Goal: Task Accomplishment & Management: Manage account settings

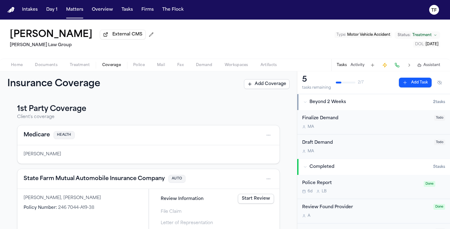
scroll to position [154, 0]
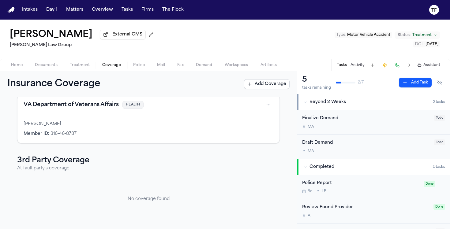
click at [71, 9] on button "Matters" at bounding box center [75, 9] width 22 height 11
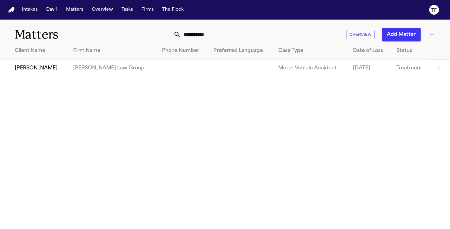
click at [207, 34] on input "**********" at bounding box center [260, 34] width 158 height 13
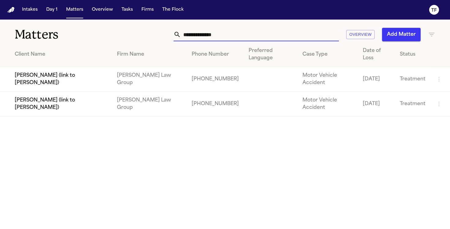
type input "**********"
click at [148, 92] on td "[PERSON_NAME] Law Group" at bounding box center [149, 104] width 75 height 25
click at [87, 92] on td "[PERSON_NAME] (link to [PERSON_NAME])" at bounding box center [56, 104] width 112 height 25
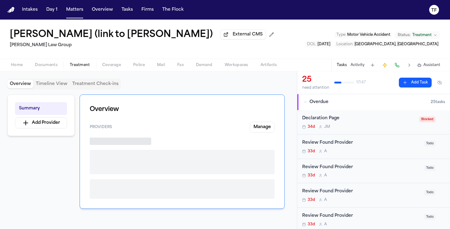
click at [69, 68] on button "Treatment" at bounding box center [80, 64] width 32 height 7
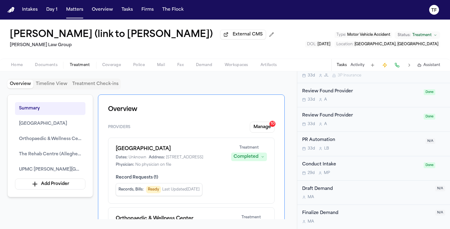
drag, startPoint x: 188, startPoint y: 152, endPoint x: 109, endPoint y: 152, distance: 79.2
click at [109, 152] on div "[GEOGRAPHIC_DATA] Dates: Unknown Address: [STREET_ADDRESS] Physician: No physic…" at bounding box center [191, 171] width 166 height 66
copy h1 "[GEOGRAPHIC_DATA]"
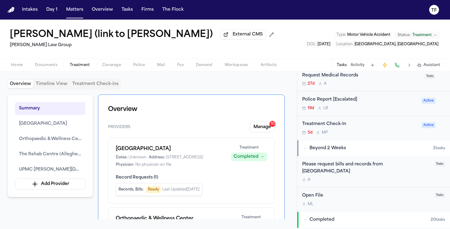
scroll to position [583, 0]
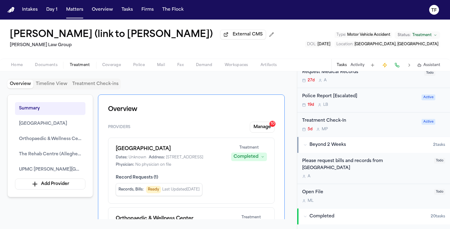
click at [352, 168] on div "Please request bills and records from [GEOGRAPHIC_DATA]" at bounding box center [366, 165] width 128 height 14
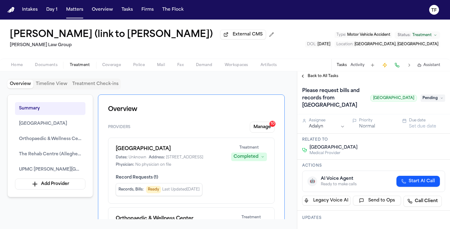
click at [310, 79] on span "Back to All Tasks" at bounding box center [322, 76] width 31 height 5
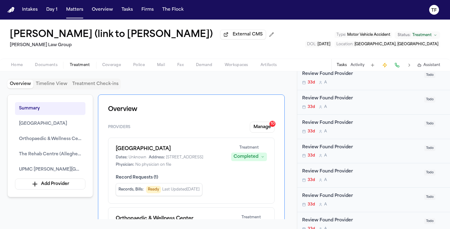
scroll to position [333, 0]
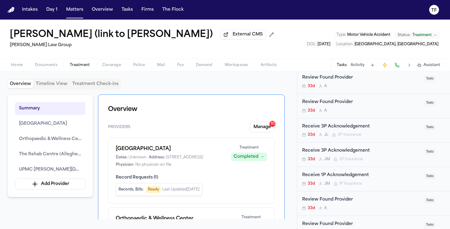
click at [74, 17] on nav "Intakes Day 1 Matters Overview Tasks Firms The Flock TF" at bounding box center [225, 10] width 450 height 20
click at [75, 11] on button "Matters" at bounding box center [75, 9] width 22 height 11
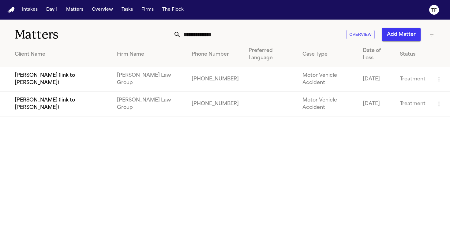
click at [233, 31] on input "**********" at bounding box center [260, 34] width 158 height 13
click at [234, 34] on input "**********" at bounding box center [260, 34] width 158 height 13
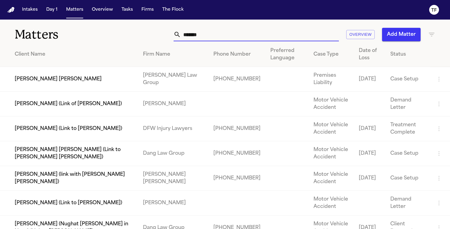
type input "******"
click at [215, 82] on td "[PHONE_NUMBER]" at bounding box center [236, 79] width 57 height 25
click at [58, 79] on td "[PERSON_NAME] [PERSON_NAME]" at bounding box center [69, 79] width 138 height 25
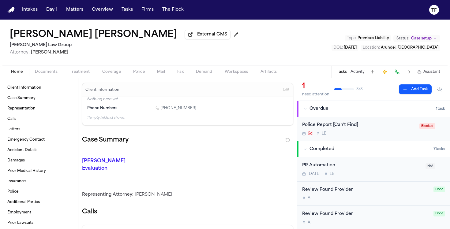
click at [89, 74] on span "Treatment" at bounding box center [80, 71] width 20 height 5
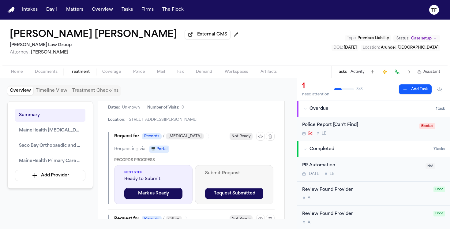
scroll to position [955, 0]
click at [351, 73] on button "Activity" at bounding box center [357, 71] width 14 height 5
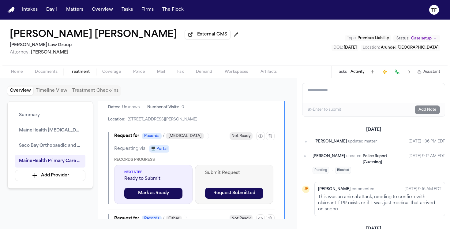
click at [327, 95] on textarea "Add a note to this matter" at bounding box center [373, 93] width 142 height 20
paste textarea "**********"
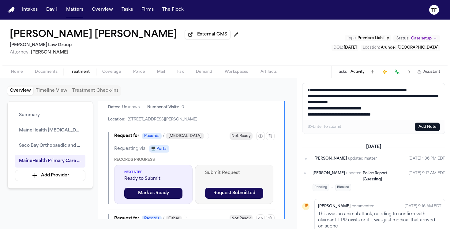
scroll to position [4, 0]
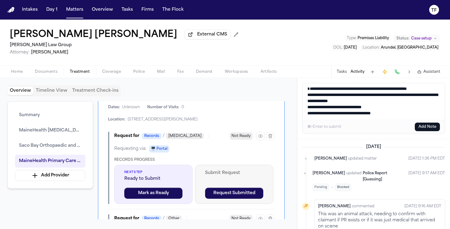
type textarea "**********"
click at [425, 126] on button "Add Note" at bounding box center [426, 127] width 25 height 9
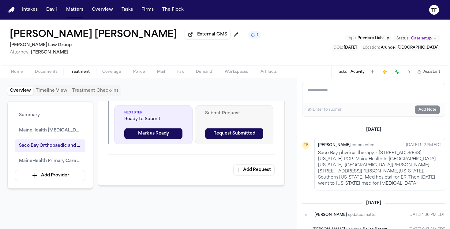
scroll to position [1339, 0]
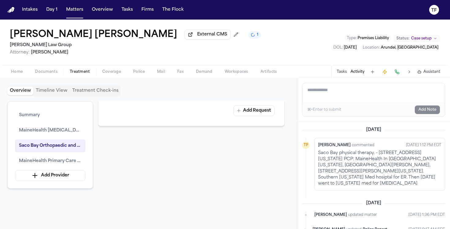
click at [248, 35] on button "1" at bounding box center [254, 34] width 13 height 7
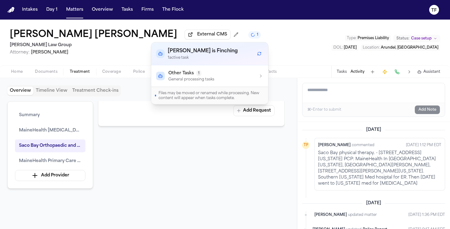
click at [248, 35] on button "1" at bounding box center [254, 34] width 13 height 7
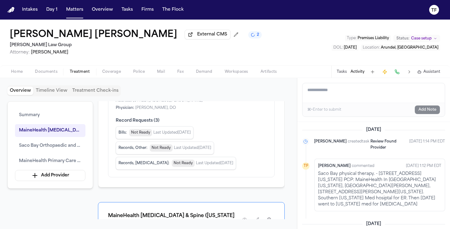
scroll to position [0, 0]
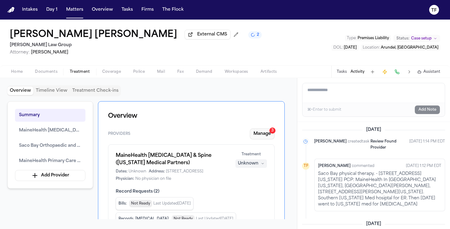
click at [258, 135] on button "Manage 3" at bounding box center [262, 133] width 25 height 11
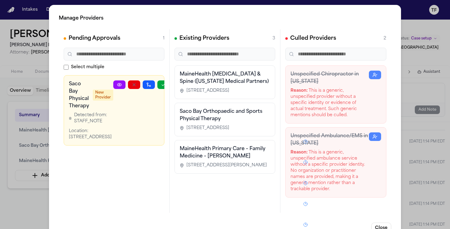
click at [410, 175] on div "Manage Providers Pending Approvals 1 Select multiple Saco Bay Physical Therapy …" at bounding box center [225, 124] width 450 height 248
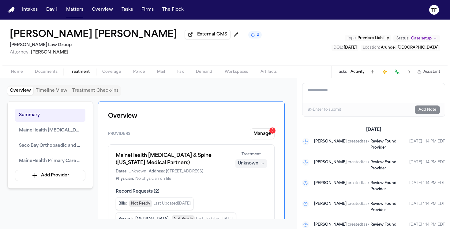
click at [409, 37] on span "Status:" at bounding box center [402, 38] width 13 height 5
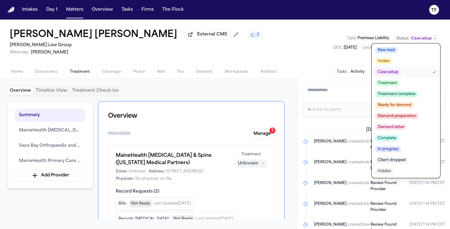
click at [395, 84] on span "Treatment" at bounding box center [387, 83] width 24 height 6
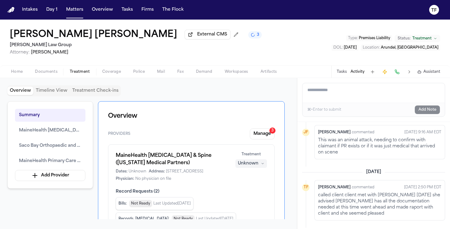
scroll to position [453, 0]
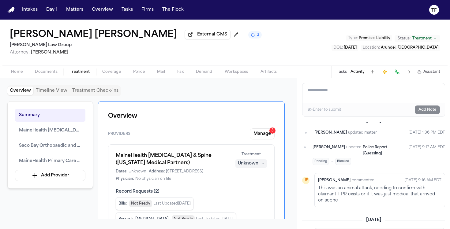
click at [346, 185] on p "This was an animal attack, needing to confirm with claimant if PR exists or if …" at bounding box center [379, 194] width 123 height 18
click at [340, 73] on button "Tasks" at bounding box center [341, 71] width 10 height 5
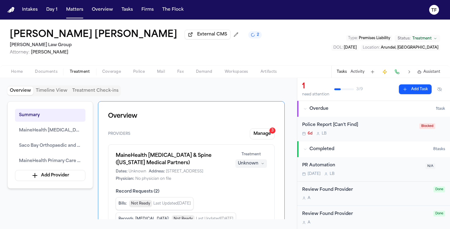
click at [42, 74] on span "Documents" at bounding box center [46, 71] width 23 height 5
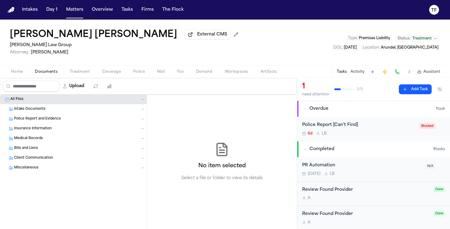
click at [41, 77] on div "Home Documents Treatment Coverage Police Mail Fax Demand Workspaces Artifacts T…" at bounding box center [225, 71] width 450 height 12
click at [82, 87] on button "Upload" at bounding box center [73, 86] width 28 height 11
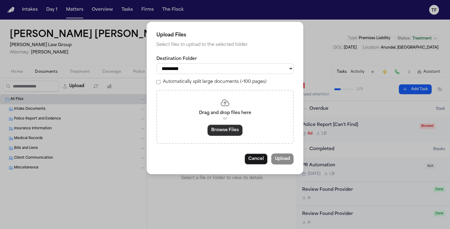
click at [225, 136] on button "Browse Files" at bounding box center [224, 130] width 35 height 11
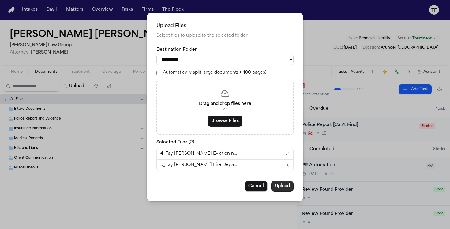
click at [285, 189] on button "Upload" at bounding box center [282, 186] width 22 height 11
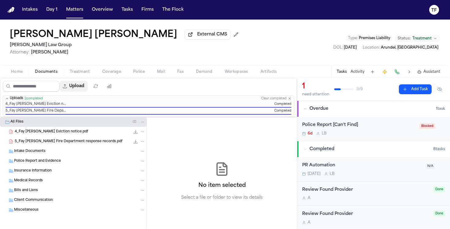
click at [74, 91] on button "Upload" at bounding box center [73, 86] width 28 height 11
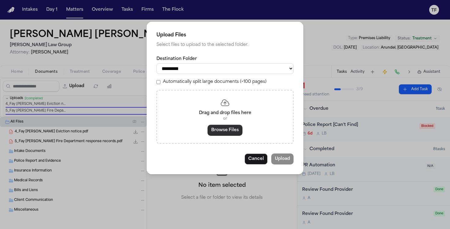
click at [225, 135] on button "Browse Files" at bounding box center [224, 130] width 35 height 11
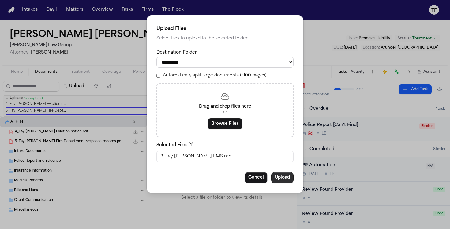
click at [277, 181] on button "Upload" at bounding box center [282, 177] width 22 height 11
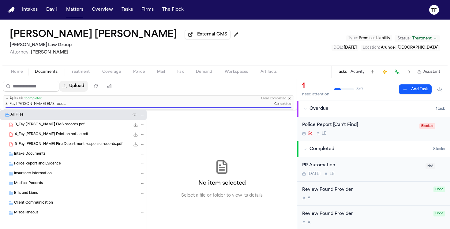
click at [80, 90] on button "Upload" at bounding box center [73, 86] width 28 height 11
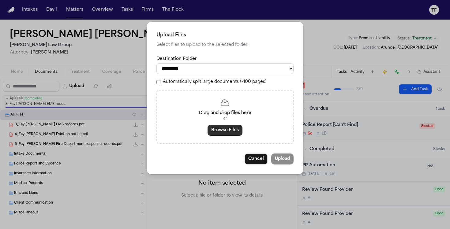
click at [233, 135] on button "Browse Files" at bounding box center [224, 130] width 35 height 11
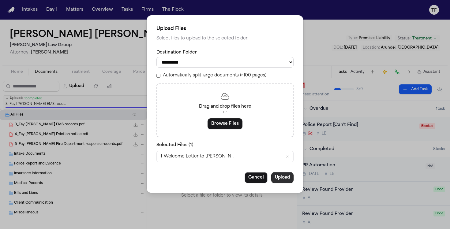
click at [273, 182] on button "Upload" at bounding box center [282, 177] width 22 height 11
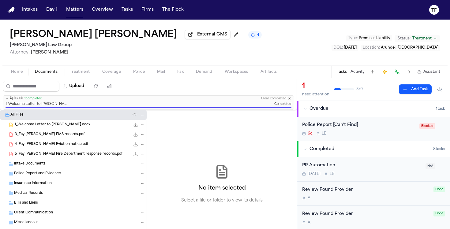
click at [17, 72] on span "Home" at bounding box center [17, 71] width 12 height 5
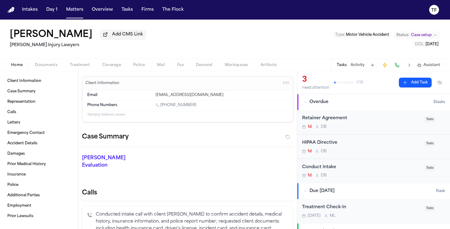
click at [52, 65] on span "Documents" at bounding box center [46, 65] width 23 height 5
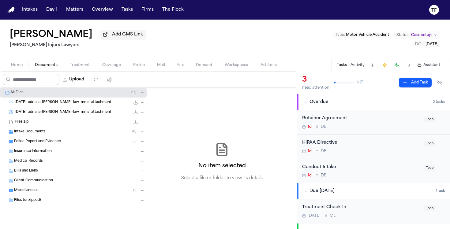
click at [26, 91] on div "All Files ( 17 )" at bounding box center [77, 93] width 135 height 6
click at [76, 82] on button "Upload" at bounding box center [73, 79] width 28 height 11
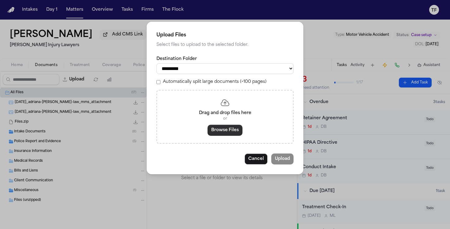
click at [236, 131] on button "Browse Files" at bounding box center [224, 130] width 35 height 11
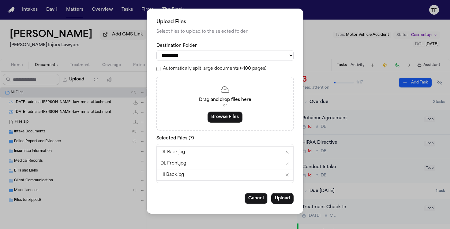
scroll to position [40, 0]
click at [285, 199] on button "Upload" at bounding box center [282, 198] width 22 height 11
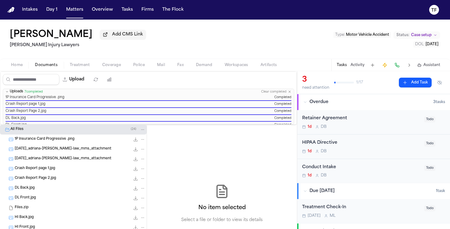
click at [288, 94] on icon "button" at bounding box center [290, 92] width 4 height 4
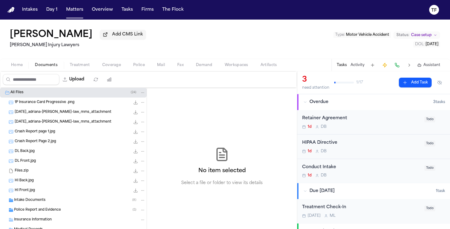
click at [42, 134] on span "Crash Report page 1.jpg" at bounding box center [35, 131] width 40 height 5
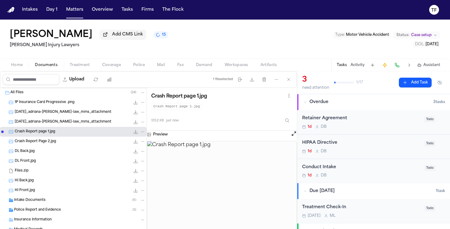
click at [49, 132] on span "Crash Report page 1.jpg" at bounding box center [35, 131] width 40 height 5
click at [292, 136] on button "Open preview" at bounding box center [294, 134] width 6 height 6
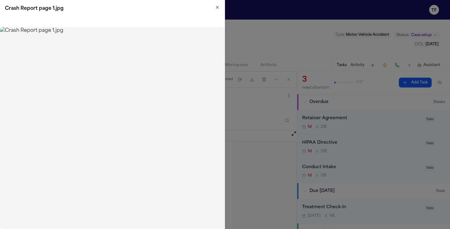
click at [67, 97] on img at bounding box center [112, 128] width 225 height 202
click at [215, 9] on icon "button" at bounding box center [217, 7] width 5 height 5
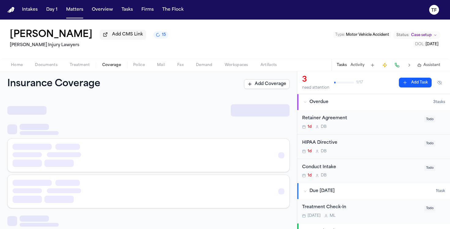
click at [118, 66] on span "Coverage" at bounding box center [111, 65] width 19 height 5
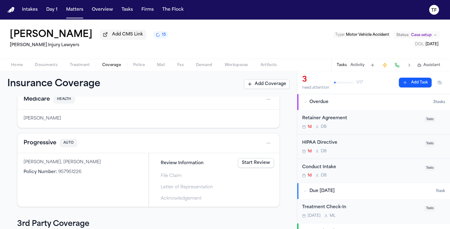
scroll to position [183, 0]
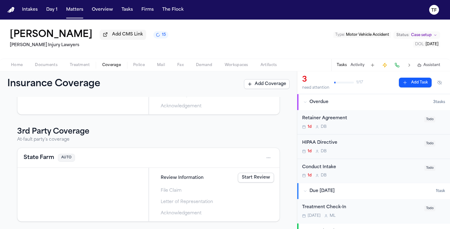
click at [79, 71] on div "Home Documents Treatment Coverage Police Mail Fax Demand Workspaces Artifacts T…" at bounding box center [225, 65] width 450 height 12
click at [23, 68] on button "Home" at bounding box center [17, 64] width 24 height 7
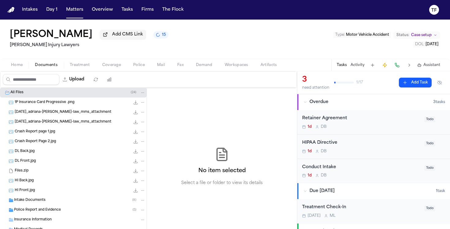
click at [57, 69] on button "Documents" at bounding box center [46, 64] width 35 height 7
click at [52, 134] on span "Crash Report page 1.jpg" at bounding box center [35, 131] width 40 height 5
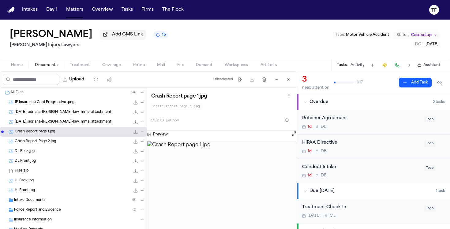
click at [294, 136] on button "Open preview" at bounding box center [294, 134] width 6 height 6
click at [49, 142] on span "Crash Report Page 2.jpg" at bounding box center [35, 141] width 41 height 5
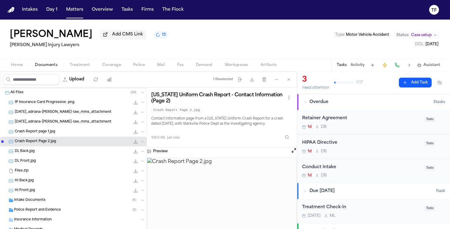
click at [225, 173] on img at bounding box center [221, 201] width 149 height 87
click at [225, 178] on img at bounding box center [221, 201] width 149 height 87
click at [289, 154] on div "Preview" at bounding box center [222, 151] width 150 height 8
click at [291, 154] on button "Open preview" at bounding box center [294, 150] width 6 height 6
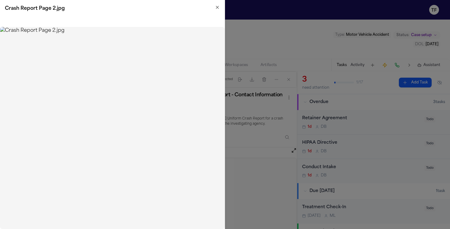
click at [219, 7] on icon "button" at bounding box center [217, 7] width 5 height 5
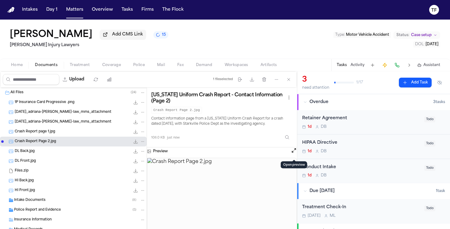
scroll to position [1, 0]
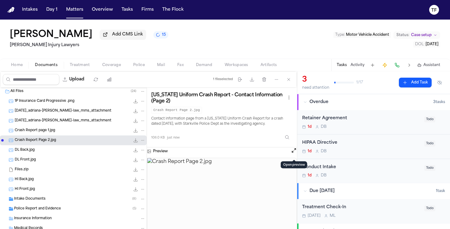
click at [54, 131] on span "Crash Report page 1.jpg" at bounding box center [35, 130] width 40 height 5
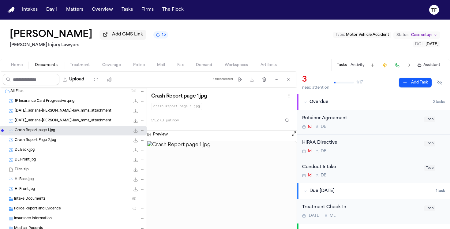
click at [225, 181] on img at bounding box center [221, 193] width 149 height 104
click at [286, 138] on div "Preview" at bounding box center [222, 135] width 150 height 8
click at [289, 136] on div "Preview" at bounding box center [222, 135] width 150 height 8
click at [292, 136] on button "Open preview" at bounding box center [294, 134] width 6 height 6
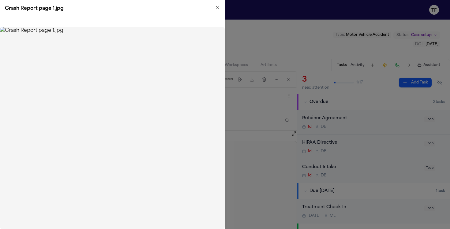
click at [217, 10] on h2 "Crash Report page 1.jpg" at bounding box center [112, 8] width 215 height 7
click at [217, 9] on icon "button" at bounding box center [217, 7] width 5 height 5
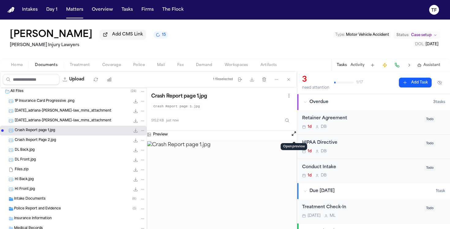
click at [75, 67] on span "Treatment" at bounding box center [80, 65] width 20 height 5
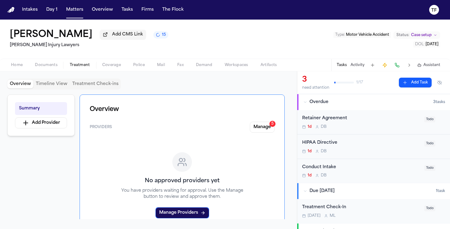
click at [110, 70] on div "Home Documents Treatment Coverage Police Mail Fax Demand Workspaces Artifacts T…" at bounding box center [225, 65] width 450 height 12
click at [112, 66] on span "Coverage" at bounding box center [111, 65] width 19 height 5
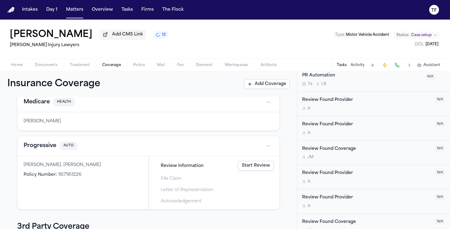
scroll to position [249, 0]
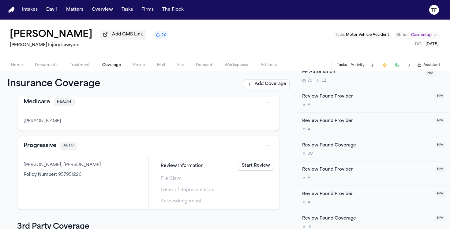
click at [132, 69] on button "Police" at bounding box center [139, 64] width 24 height 7
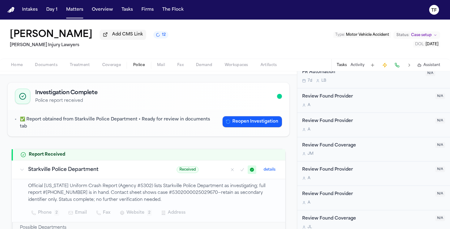
scroll to position [38, 0]
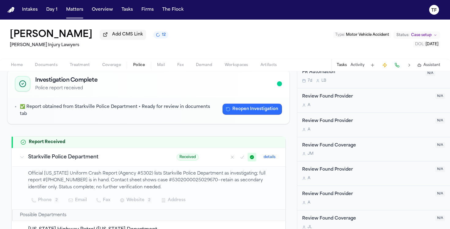
click at [228, 112] on button "Reopen Investigation" at bounding box center [251, 109] width 59 height 11
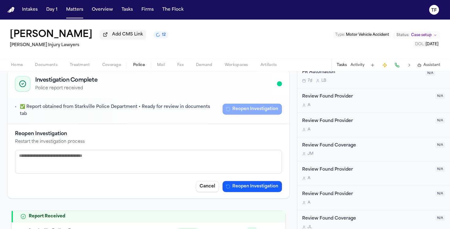
click at [192, 160] on textarea at bounding box center [148, 162] width 267 height 24
type textarea "**********"
click at [271, 181] on button "Reopen Investigation" at bounding box center [251, 186] width 59 height 11
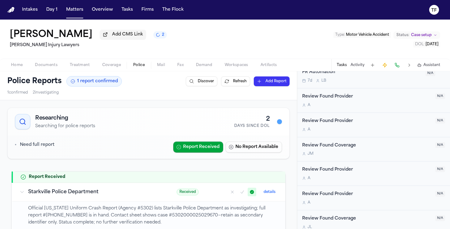
scroll to position [176, 0]
